Goal: Task Accomplishment & Management: Manage account settings

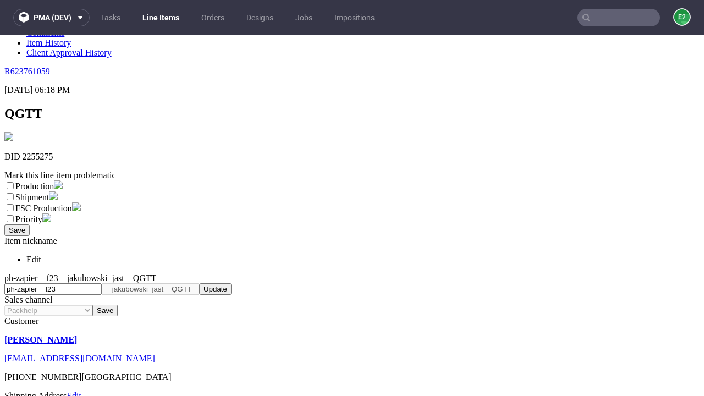
scroll to position [194, 0]
select select "dtp_ca_needed"
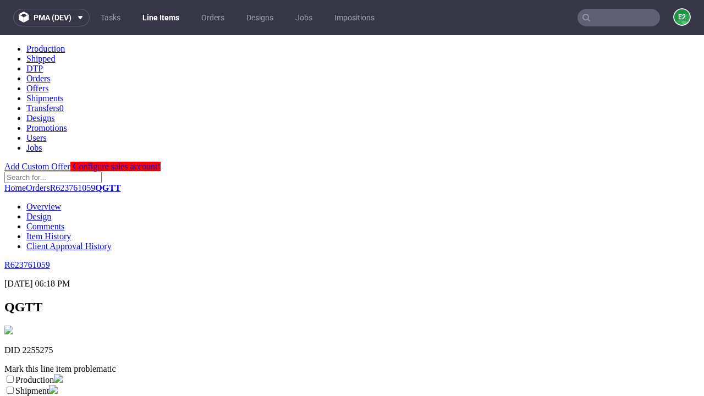
scroll to position [0, 0]
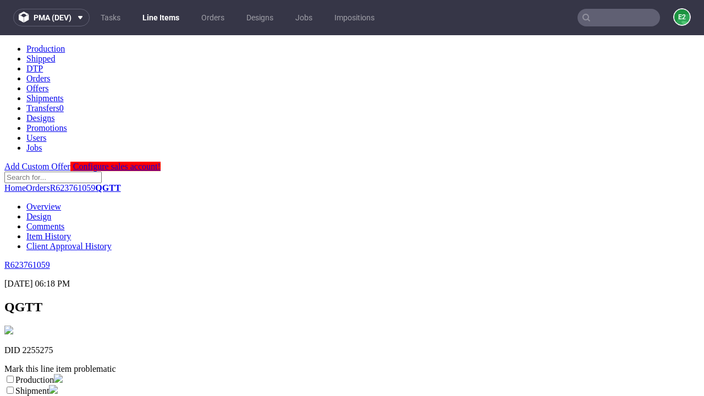
checkbox input "true"
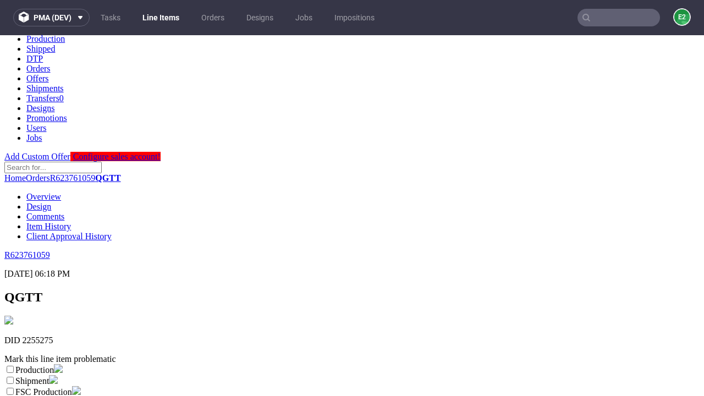
type textarea "test"
